Goal: Transaction & Acquisition: Subscribe to service/newsletter

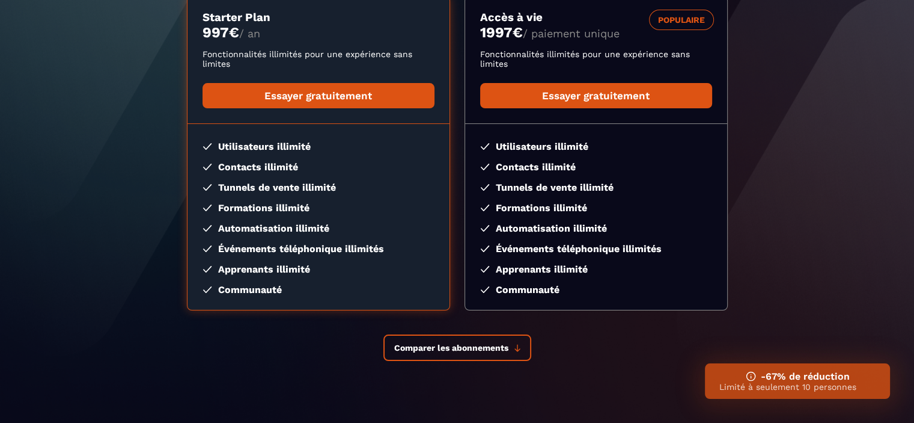
scroll to position [234, 0]
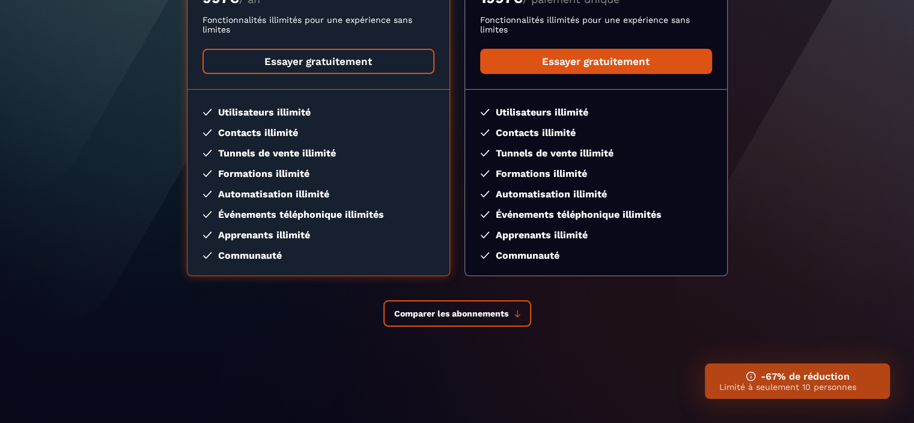
click at [303, 58] on link "Essayer gratuitement" at bounding box center [319, 61] width 232 height 25
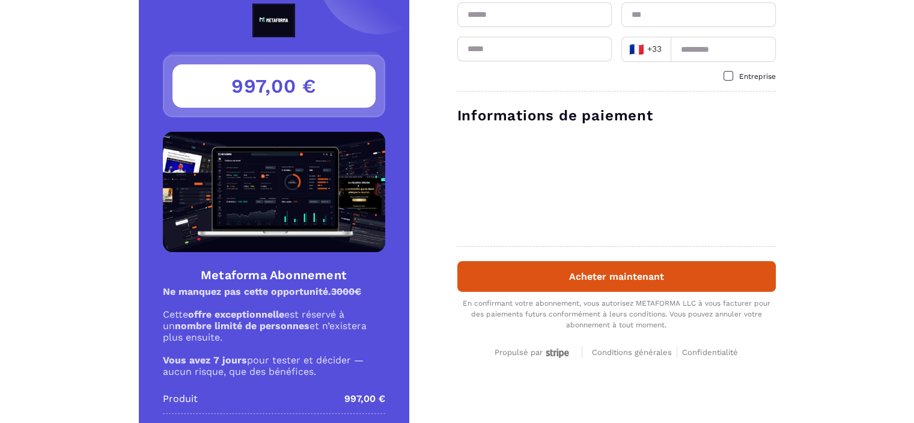
scroll to position [80, 0]
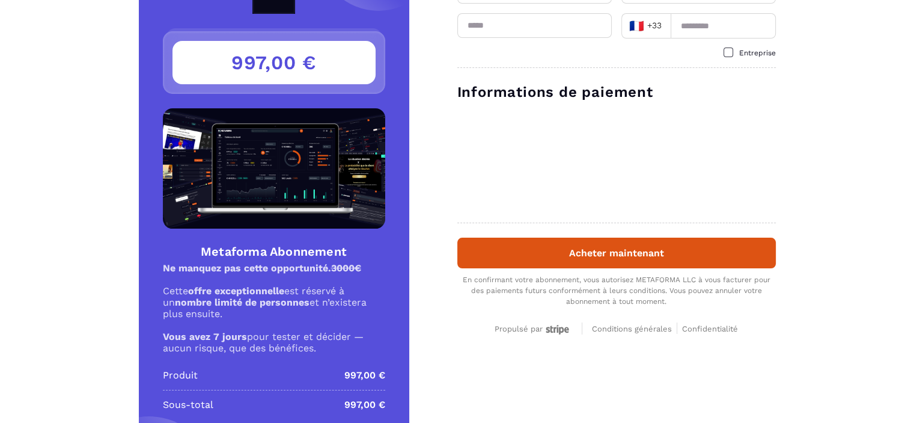
click at [315, 102] on div "997,00 € Metaforma Abonnement Ne manquez pas cette opportunité. 3000€ Cette off…" at bounding box center [274, 229] width 271 height 559
drag, startPoint x: 316, startPoint y: 103, endPoint x: 229, endPoint y: 86, distance: 88.2
drag, startPoint x: 229, startPoint y: 86, endPoint x: 839, endPoint y: 141, distance: 612.1
click at [839, 141] on div "Détails Metaforma Abonnement Prix 997,00 € 997,00 € Metaforma Abonnement Ne man…" at bounding box center [457, 229] width 914 height 559
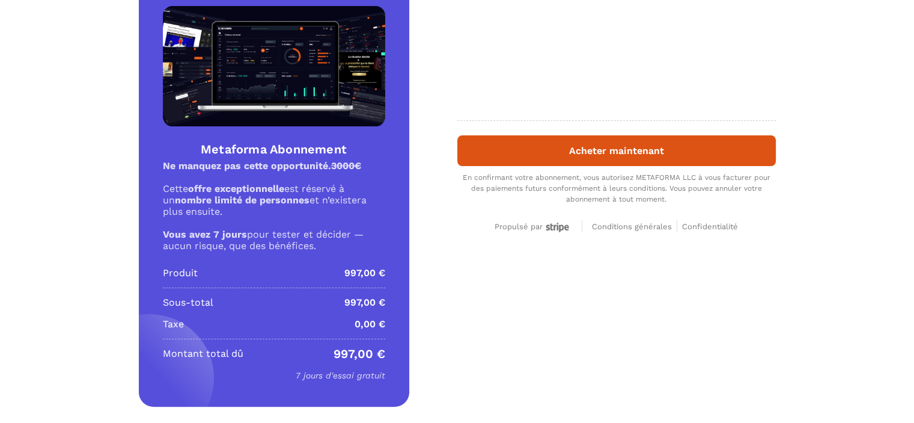
scroll to position [196, 0]
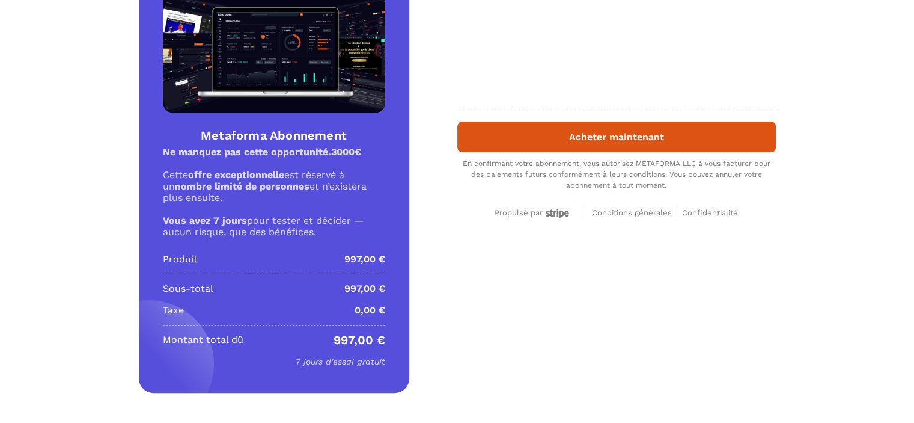
drag, startPoint x: 561, startPoint y: 209, endPoint x: 525, endPoint y: 264, distance: 65.5
click at [525, 264] on div "Détails Metaforma Abonnement Prix 997,00 € 997,00 € Metaforma Abonnement Ne man…" at bounding box center [457, 113] width 914 height 559
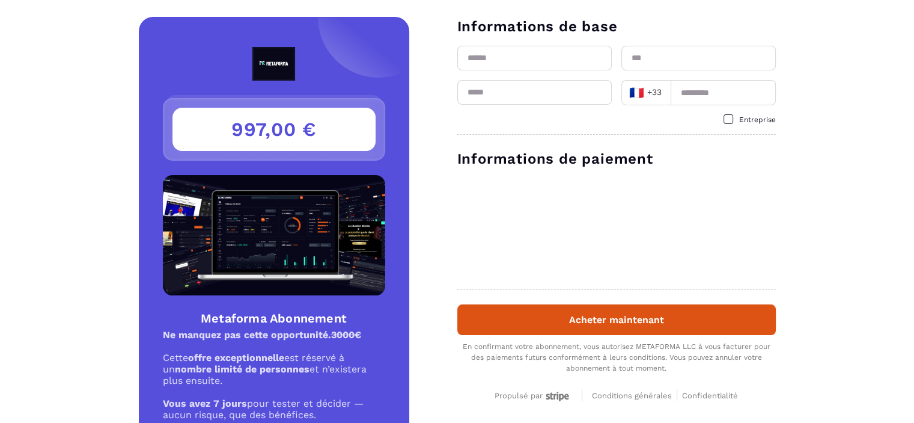
scroll to position [0, 0]
